Goal: Navigation & Orientation: Find specific page/section

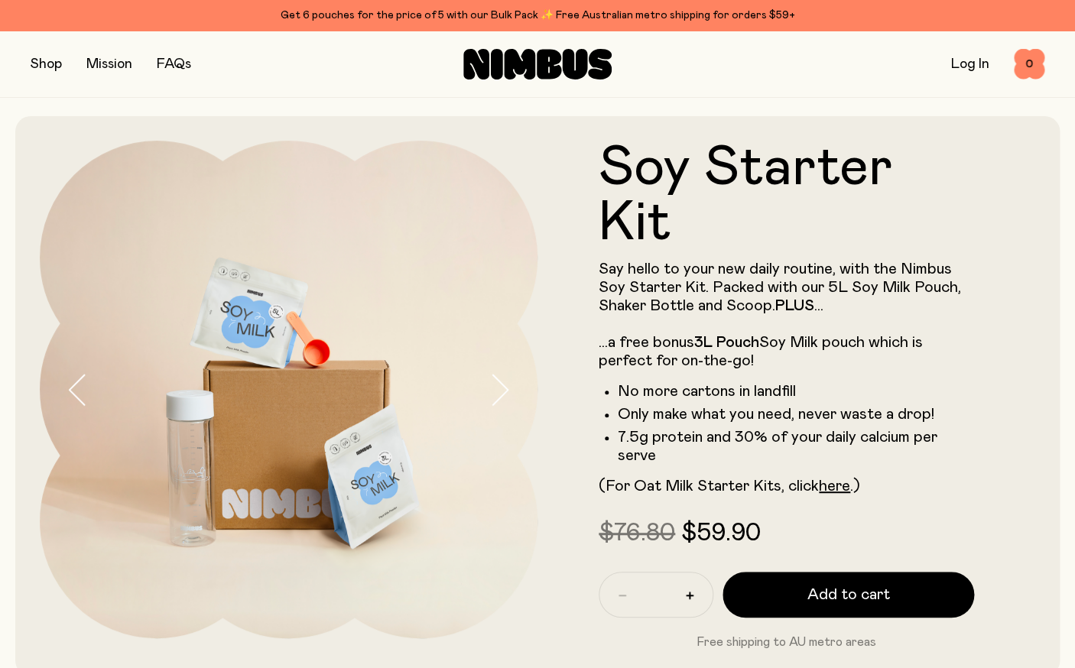
scroll to position [6, 0]
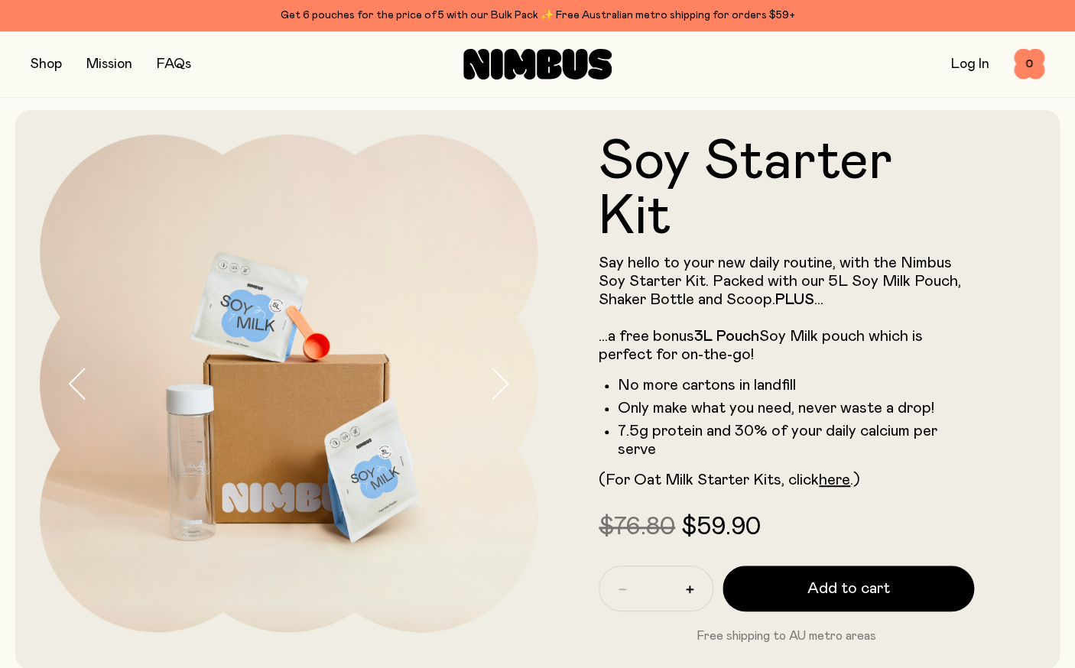
click at [53, 64] on button "button" at bounding box center [46, 63] width 31 height 21
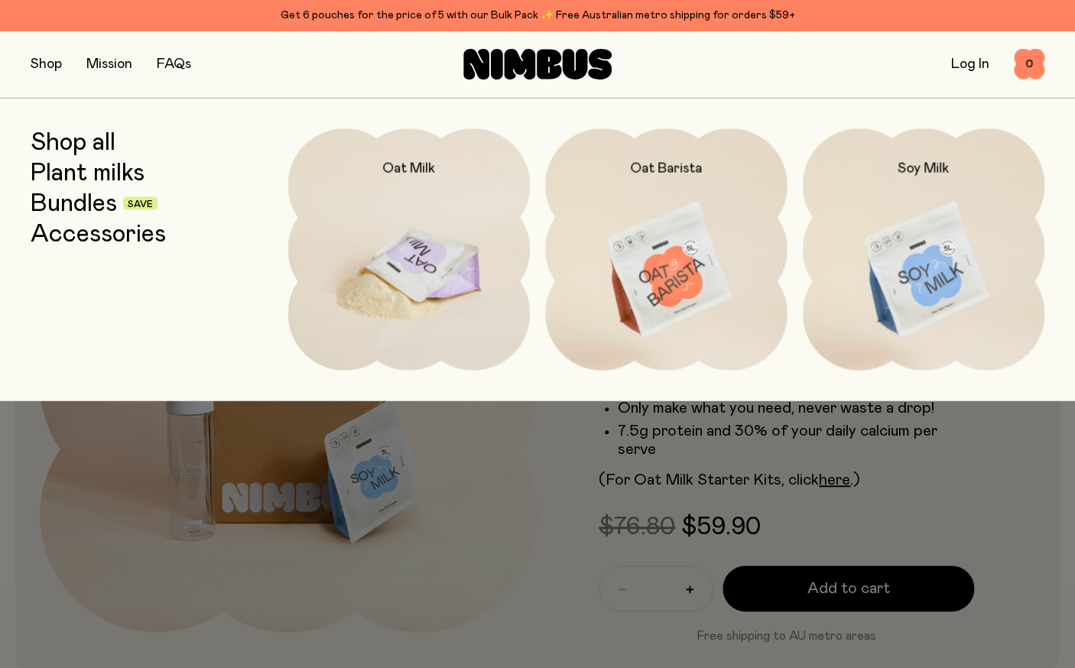
click at [433, 222] on img at bounding box center [409, 270] width 242 height 284
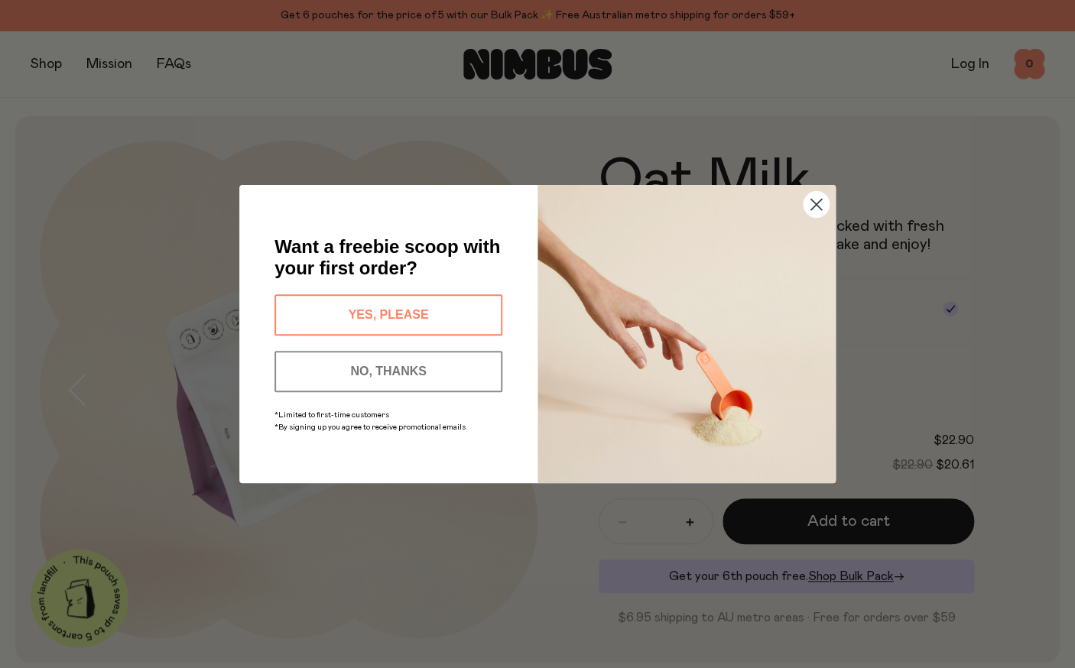
click at [363, 318] on button "YES, PLEASE" at bounding box center [388, 314] width 228 height 41
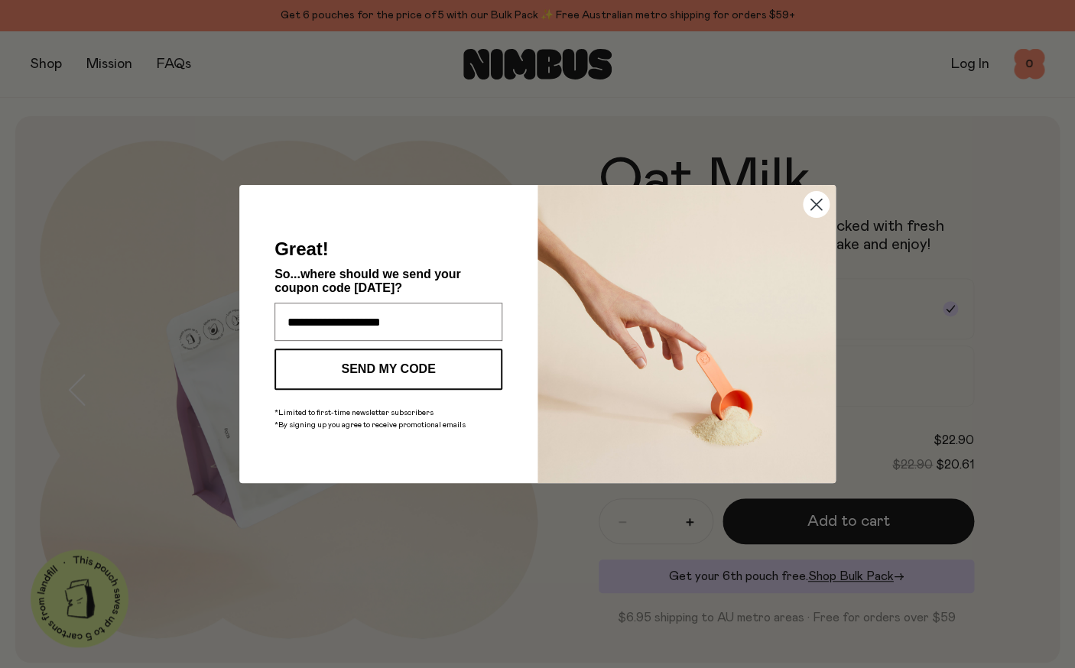
type input "**********"
click at [376, 375] on button "SEND MY CODE" at bounding box center [388, 368] width 228 height 41
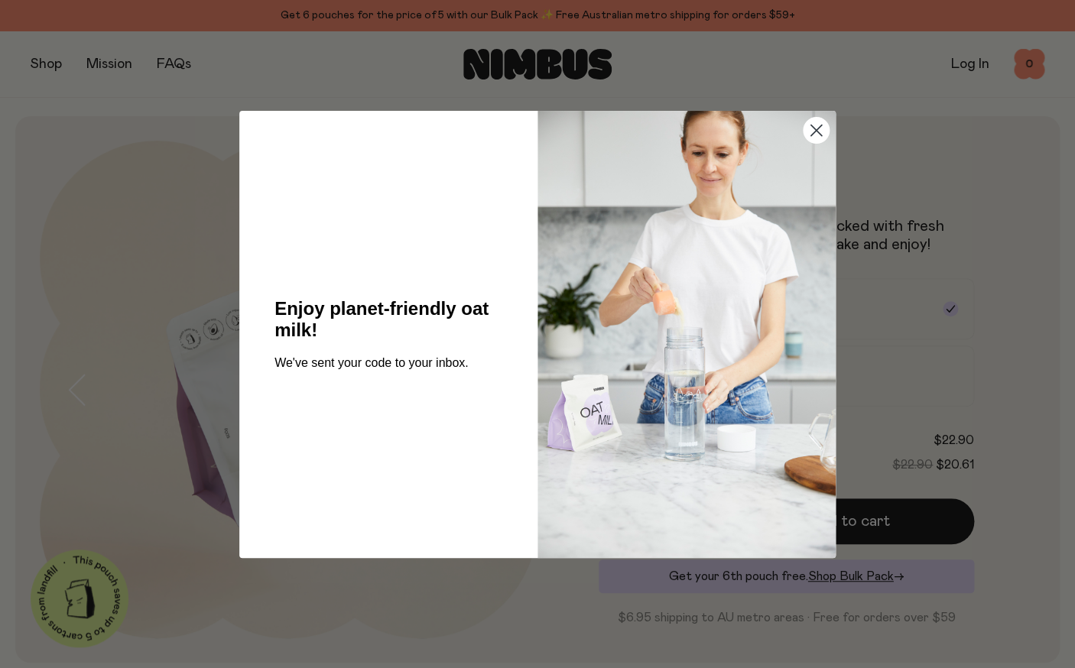
click at [815, 122] on circle "Close dialog" at bounding box center [815, 129] width 25 height 25
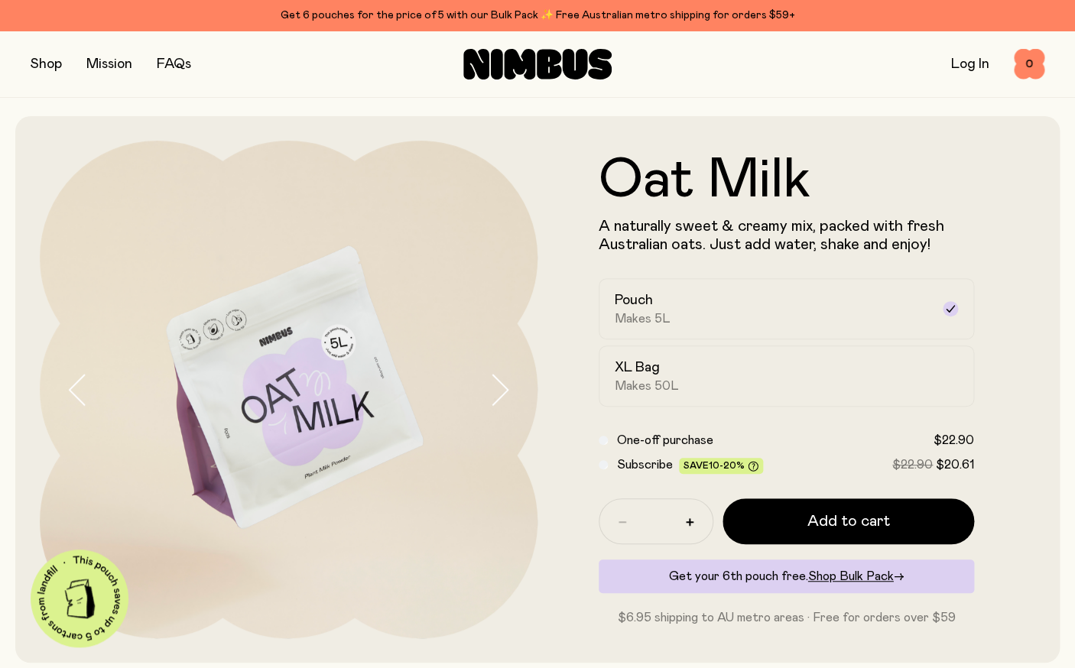
click at [47, 61] on button "button" at bounding box center [46, 63] width 31 height 21
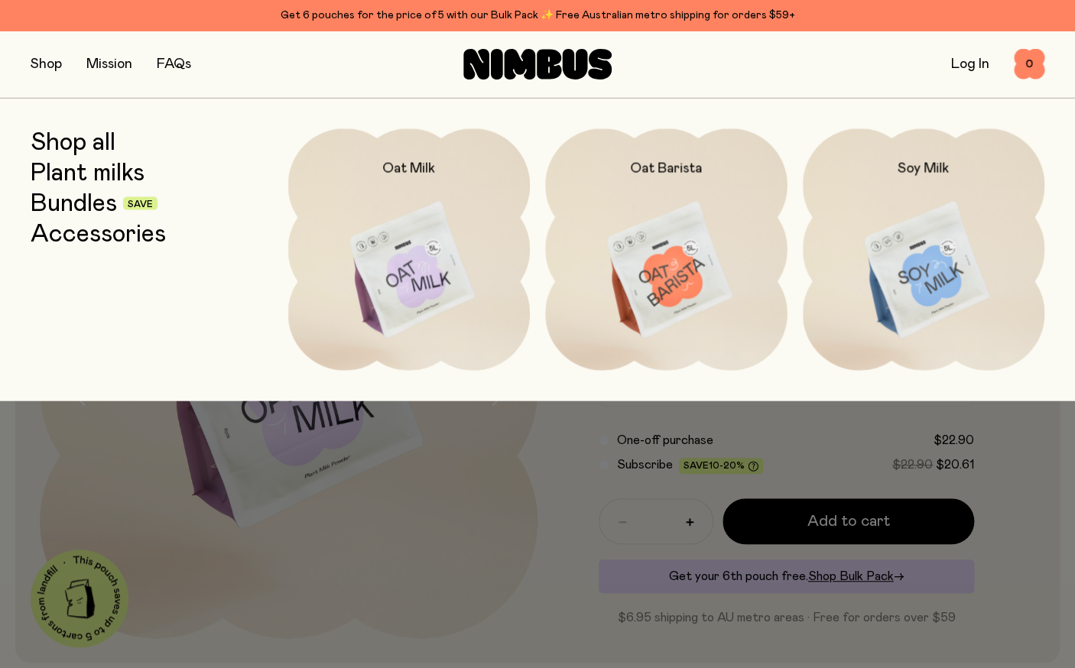
click at [53, 200] on link "Bundles" at bounding box center [74, 204] width 86 height 28
